Goal: Transaction & Acquisition: Purchase product/service

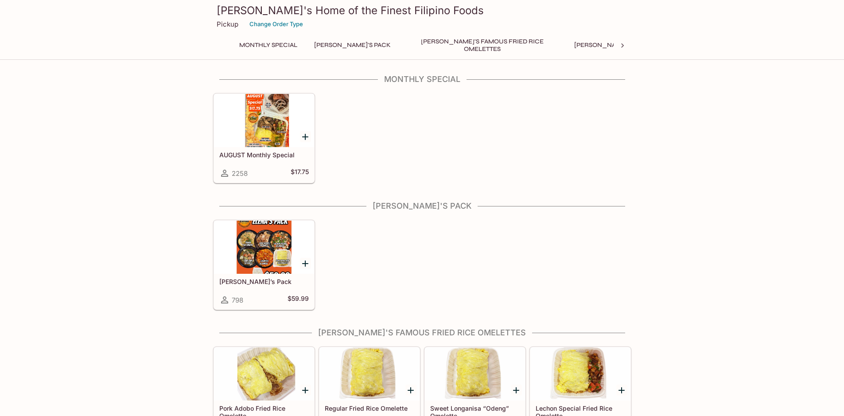
click at [258, 116] on div at bounding box center [264, 120] width 100 height 53
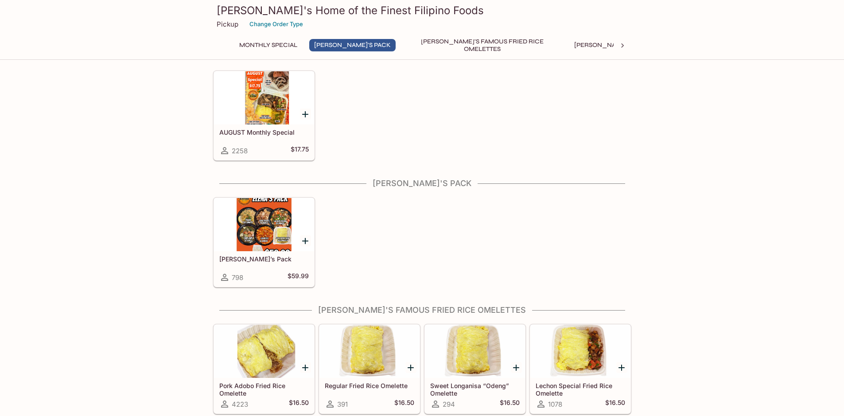
scroll to position [133, 0]
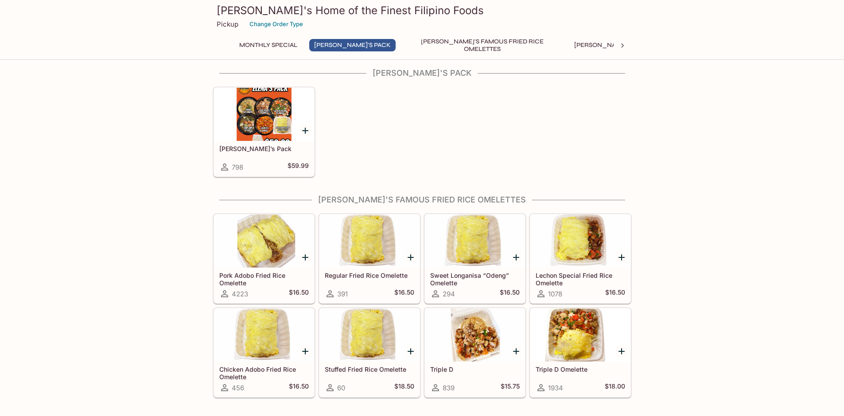
click at [256, 111] on div at bounding box center [264, 114] width 100 height 53
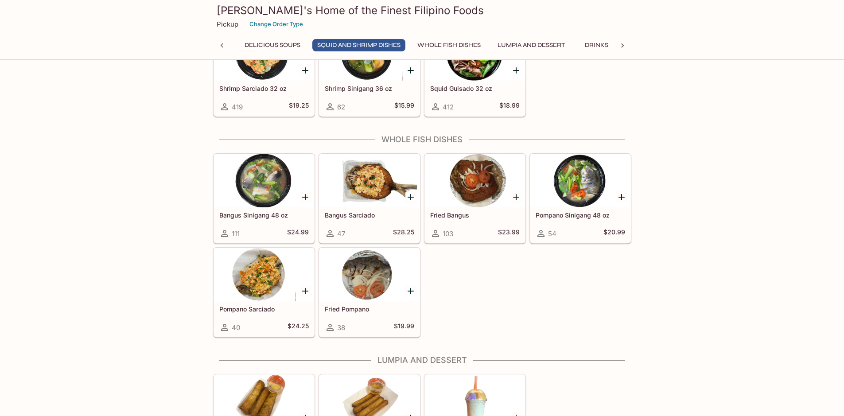
scroll to position [1385, 0]
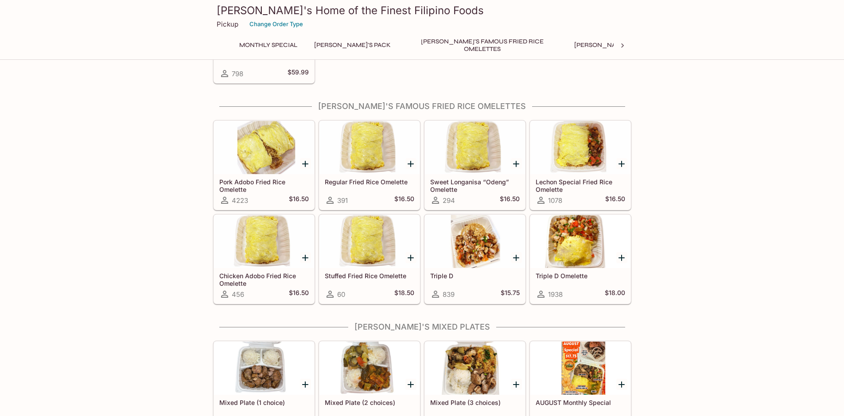
scroll to position [226, 0]
